Goal: Task Accomplishment & Management: Manage account settings

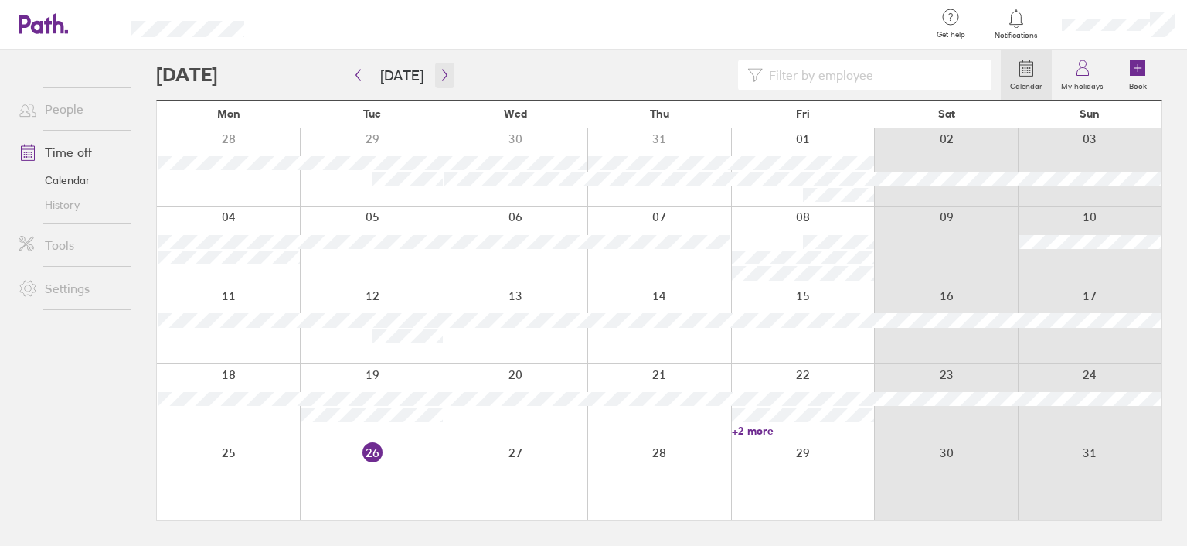
click at [448, 79] on button "button" at bounding box center [444, 76] width 19 height 26
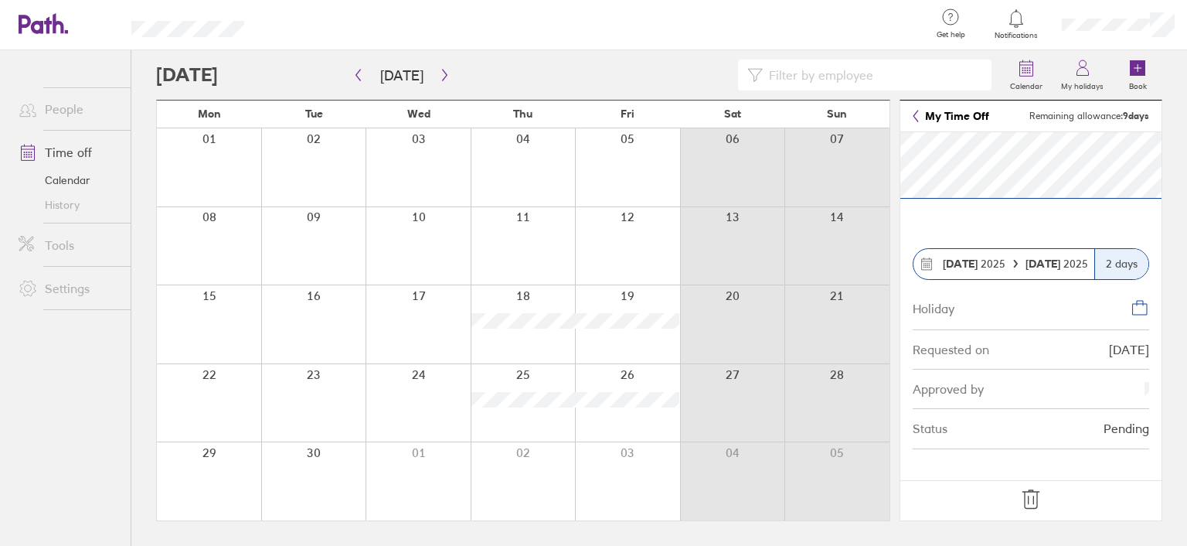
click at [1029, 499] on icon at bounding box center [1031, 499] width 25 height 25
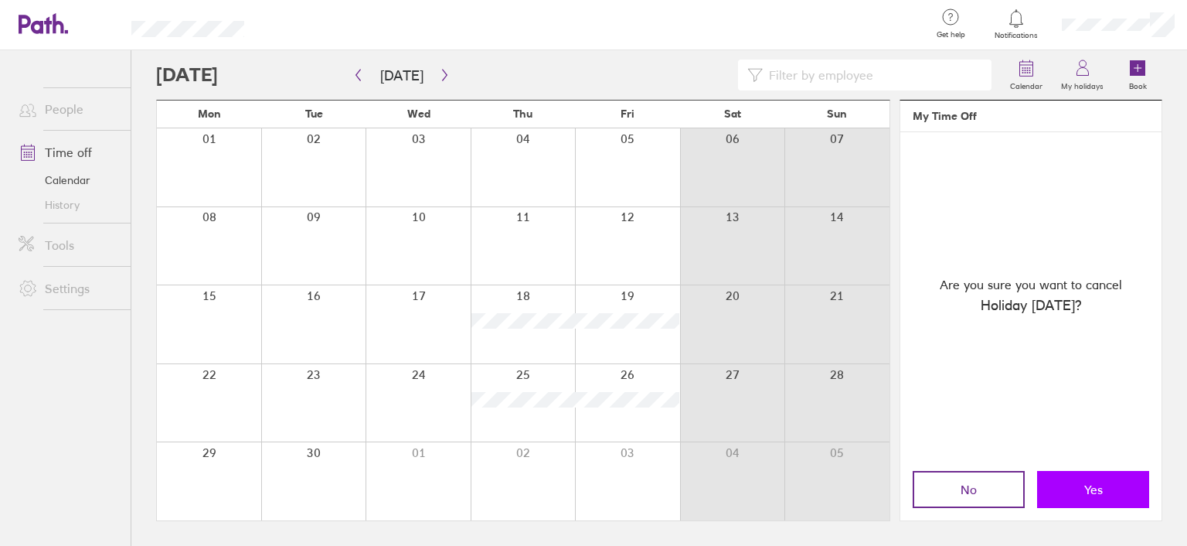
click at [1057, 488] on button "Yes" at bounding box center [1093, 489] width 112 height 37
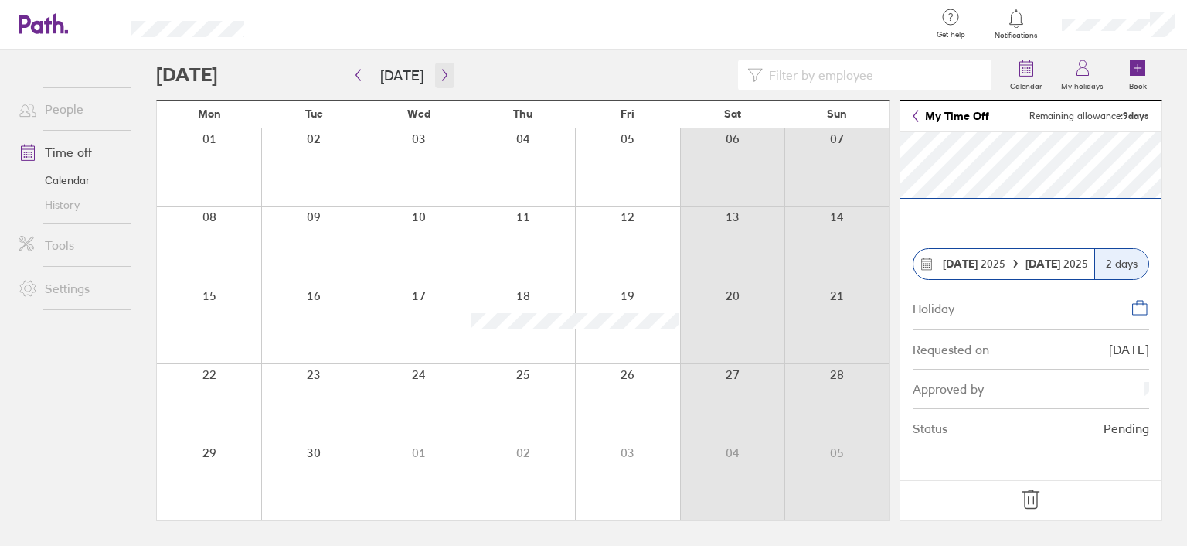
click at [440, 69] on icon "button" at bounding box center [445, 75] width 12 height 12
click at [444, 71] on icon "button" at bounding box center [445, 75] width 12 height 12
click at [439, 73] on icon "button" at bounding box center [445, 75] width 12 height 12
click at [223, 466] on div at bounding box center [209, 481] width 104 height 78
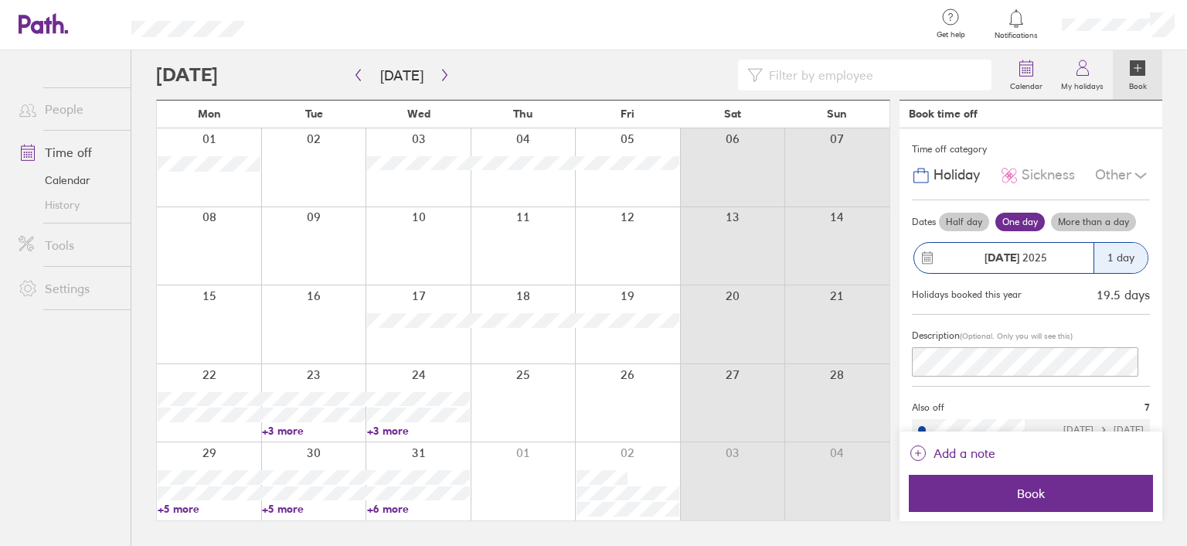
click at [938, 173] on span "Holiday" at bounding box center [957, 175] width 46 height 16
click at [1080, 73] on icon at bounding box center [1082, 68] width 19 height 19
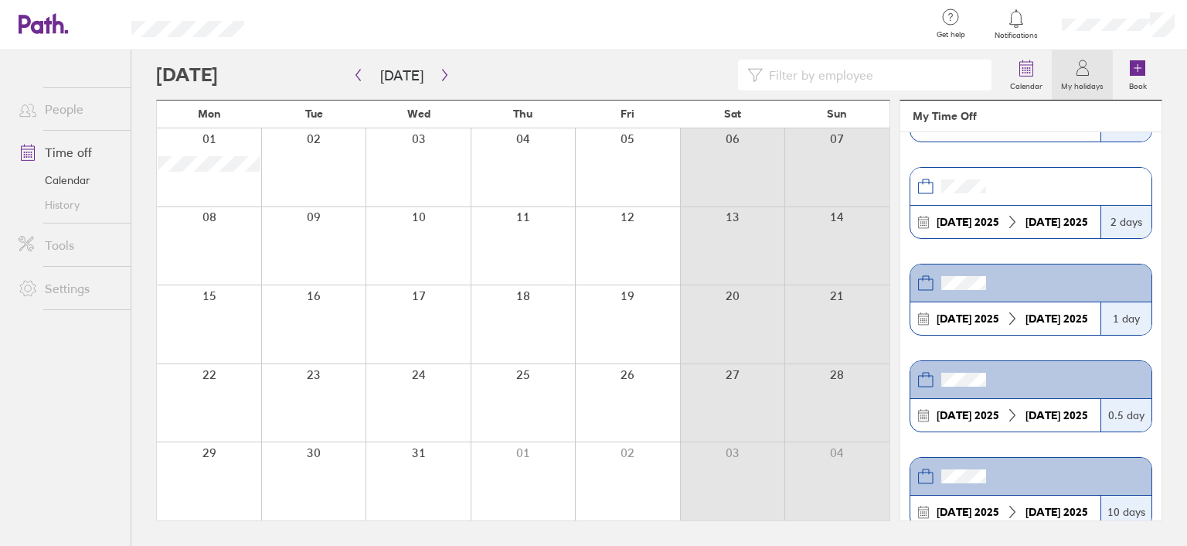
scroll to position [464, 0]
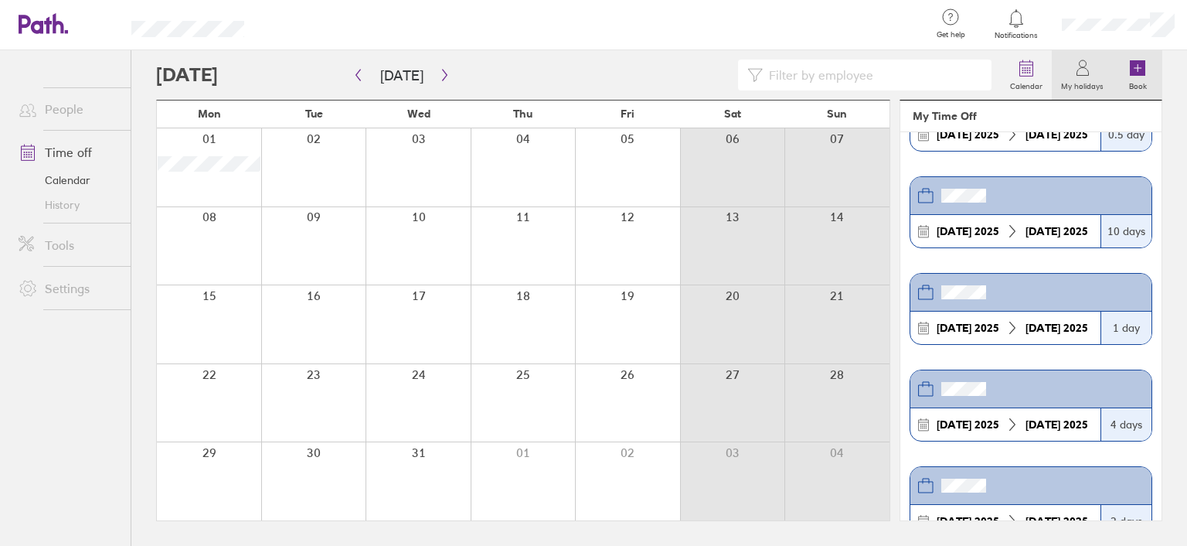
click at [1138, 75] on icon at bounding box center [1137, 67] width 15 height 15
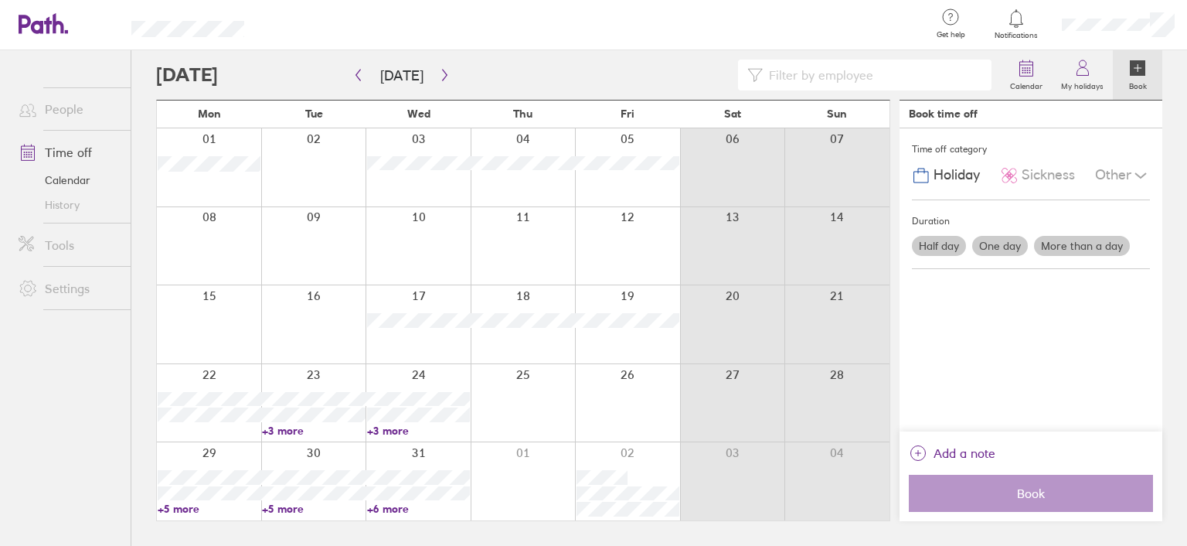
click at [1060, 244] on label "More than a day" at bounding box center [1082, 246] width 96 height 20
click at [0, 0] on input "More than a day" at bounding box center [0, 0] width 0 height 0
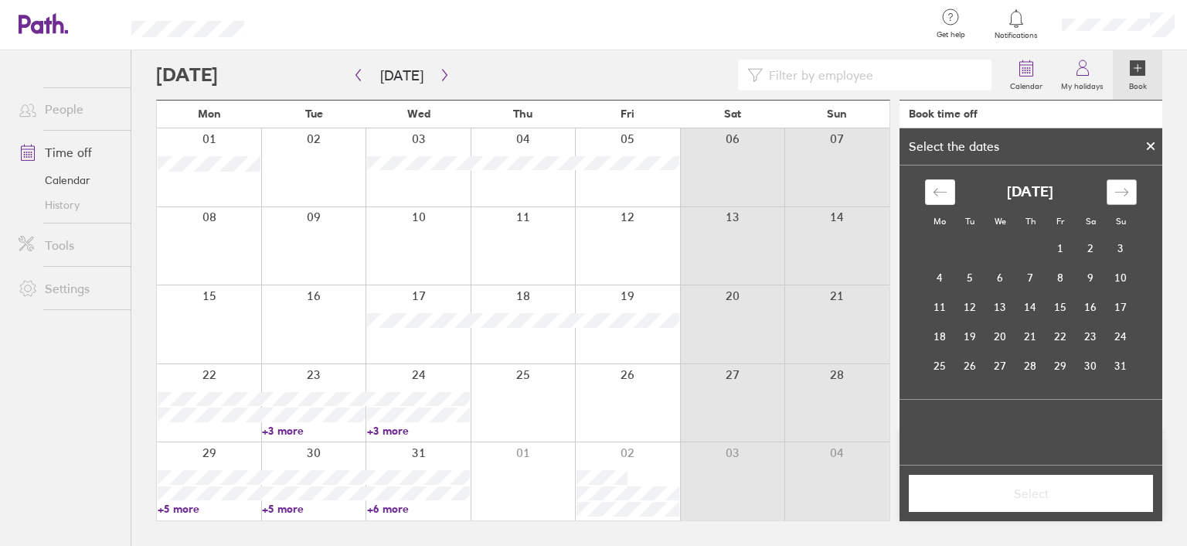
click at [1124, 191] on icon "Move forward to switch to the next month." at bounding box center [1121, 192] width 15 height 15
click at [1125, 191] on icon "Move forward to switch to the next month." at bounding box center [1121, 192] width 15 height 15
click at [940, 367] on td "29" at bounding box center [940, 365] width 30 height 29
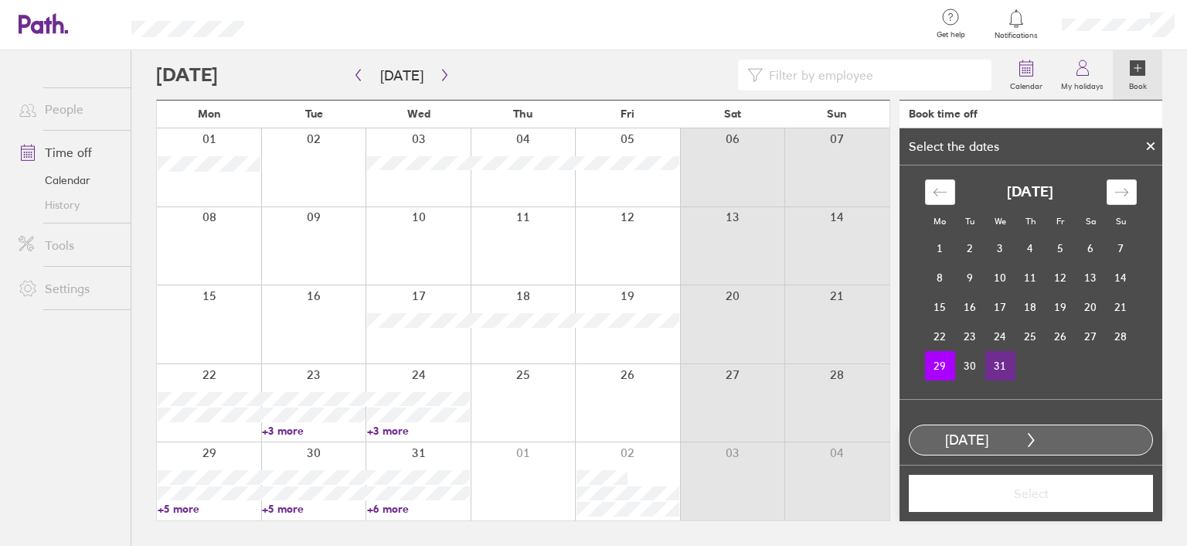
click at [991, 364] on td "31" at bounding box center [1000, 365] width 30 height 29
click at [1025, 490] on span "Select" at bounding box center [1031, 493] width 223 height 14
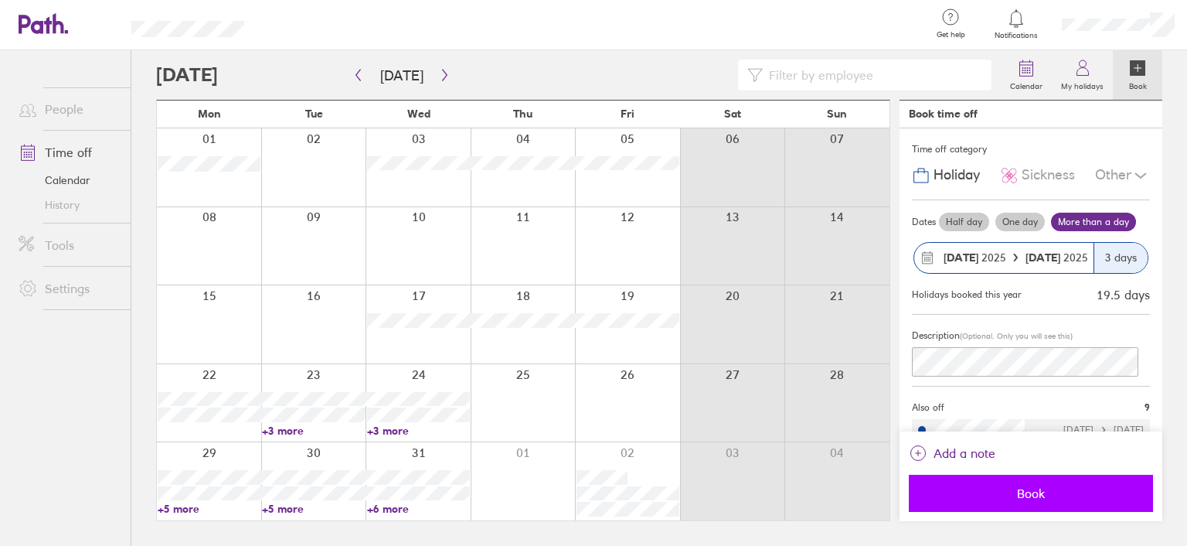
click at [1026, 492] on span "Book" at bounding box center [1031, 493] width 223 height 14
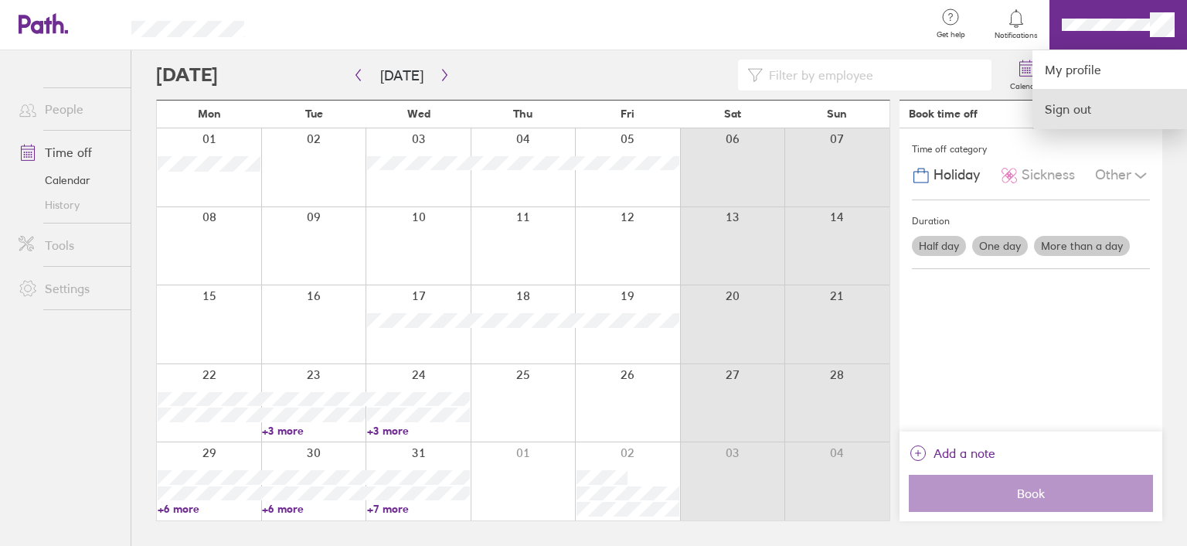
click at [1082, 107] on link "Sign out" at bounding box center [1109, 109] width 155 height 39
